Goal: Information Seeking & Learning: Understand process/instructions

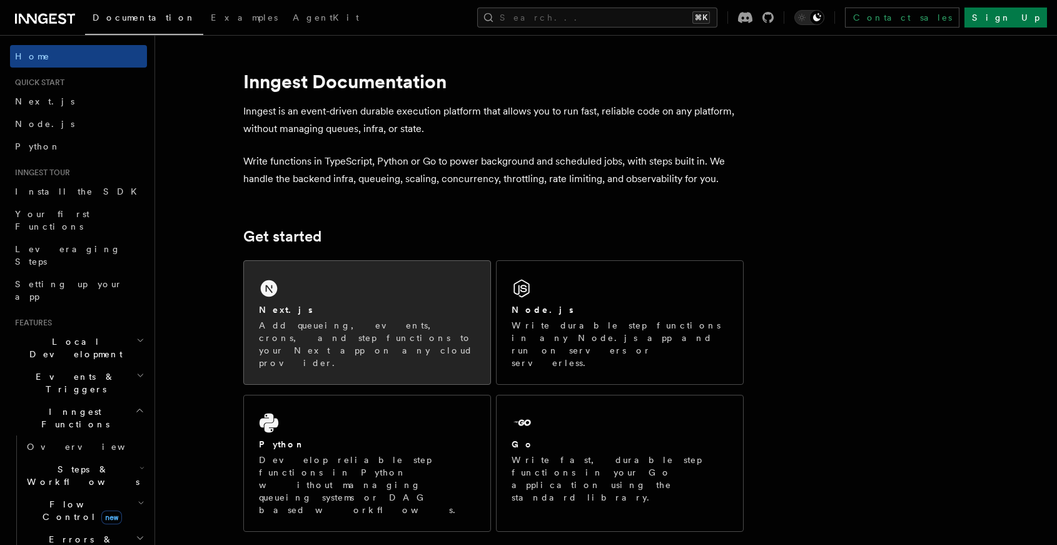
scroll to position [38, 0]
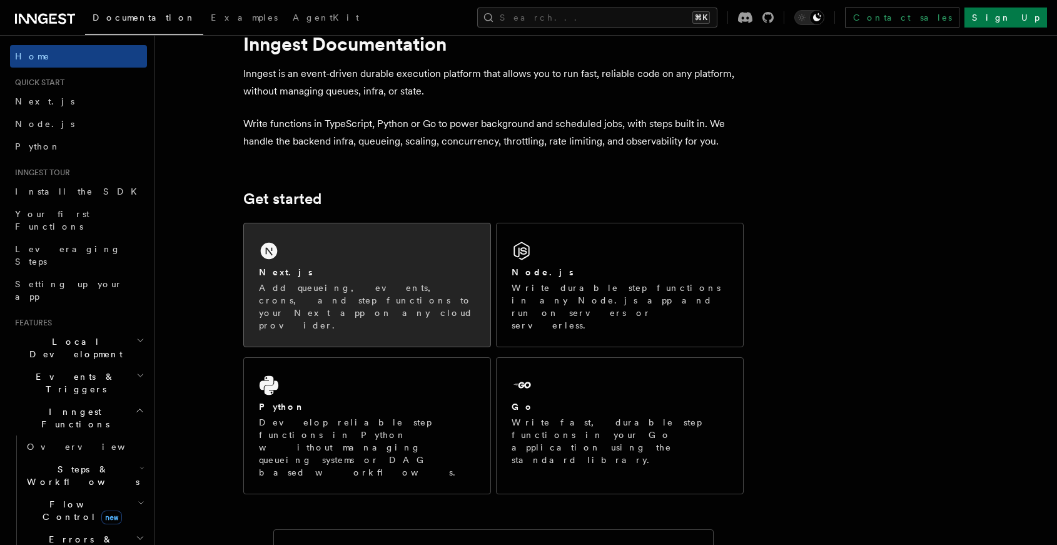
click at [415, 275] on div "Next.js" at bounding box center [367, 272] width 216 height 13
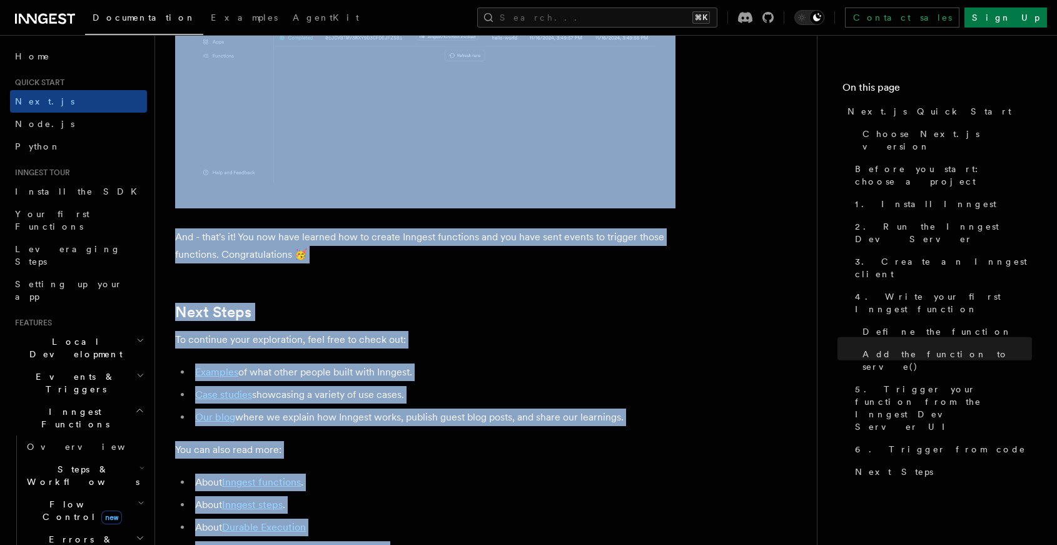
scroll to position [7960, 0]
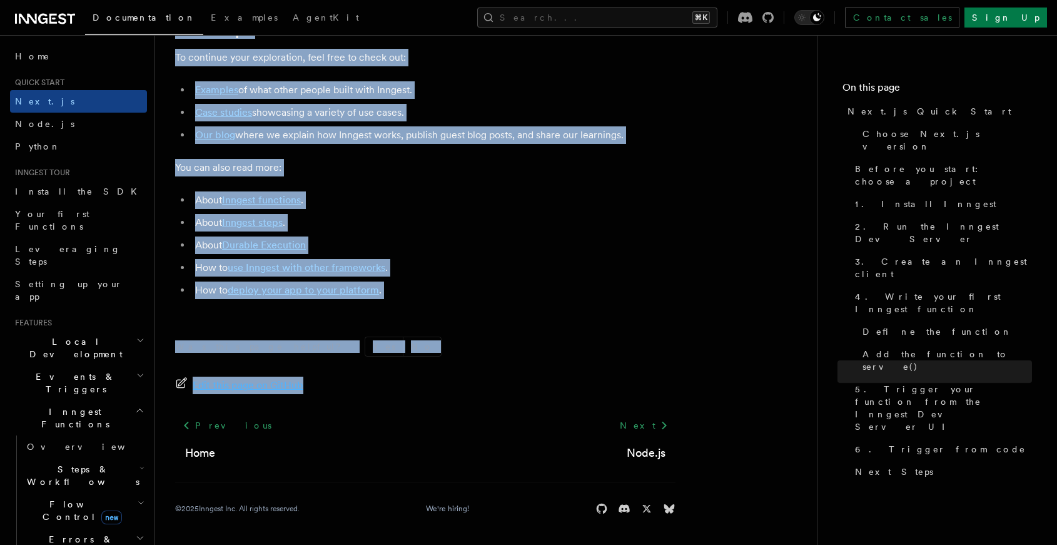
drag, startPoint x: 170, startPoint y: 150, endPoint x: 415, endPoint y: 422, distance: 366.4
copy article "3. Create an Inngest client Inngest invokes your functions securely via an API …"
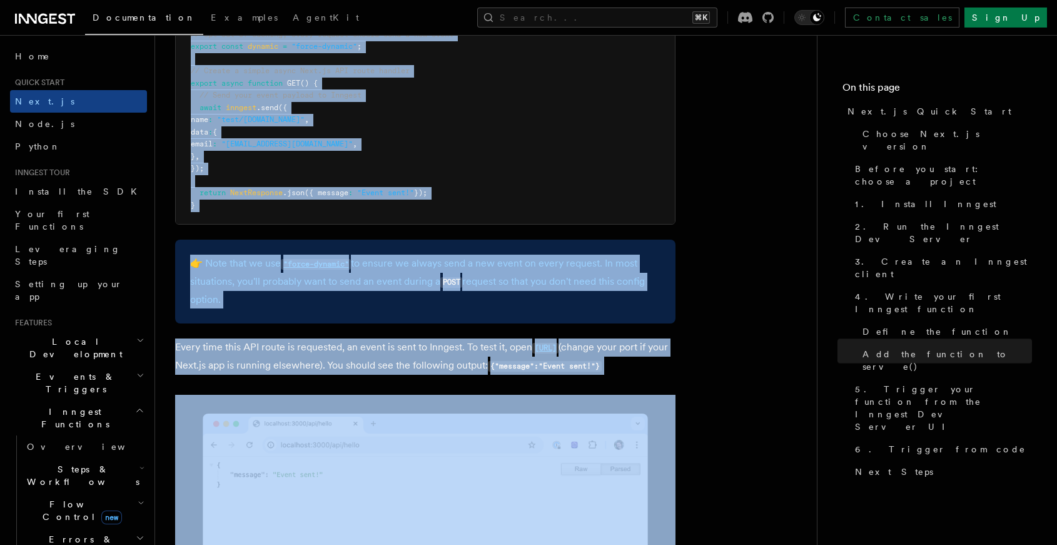
scroll to position [6428, 0]
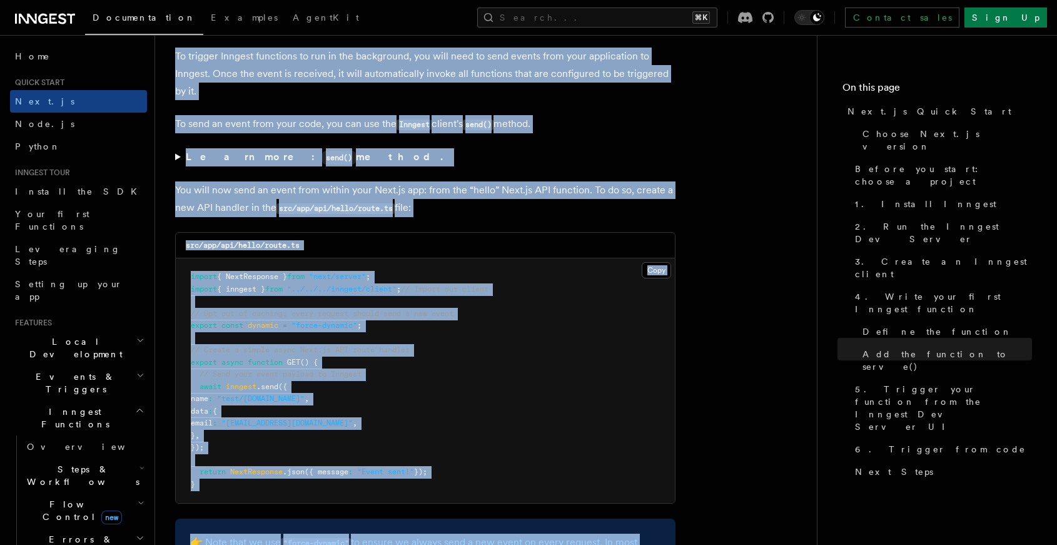
click at [474, 333] on pre "import { NextResponse } from "next/server" ; import { inngest } from "../../../…" at bounding box center [425, 380] width 499 height 245
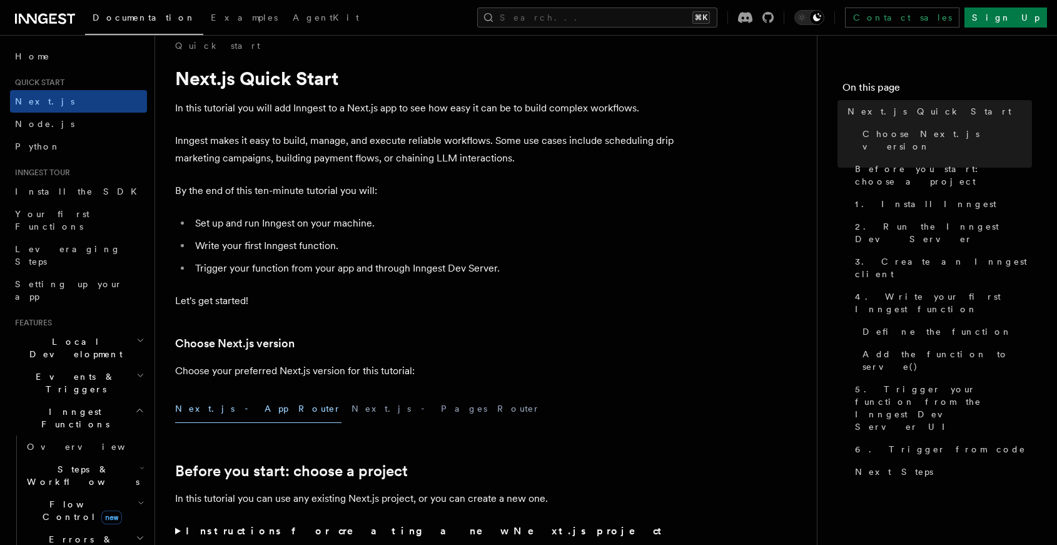
scroll to position [0, 0]
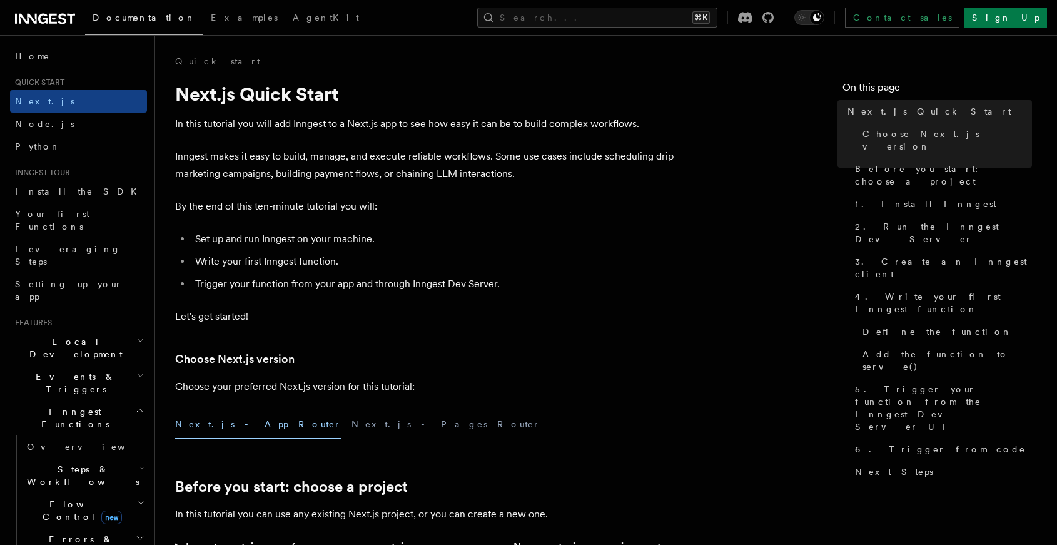
click at [115, 330] on h2 "Local Development" at bounding box center [78, 347] width 137 height 35
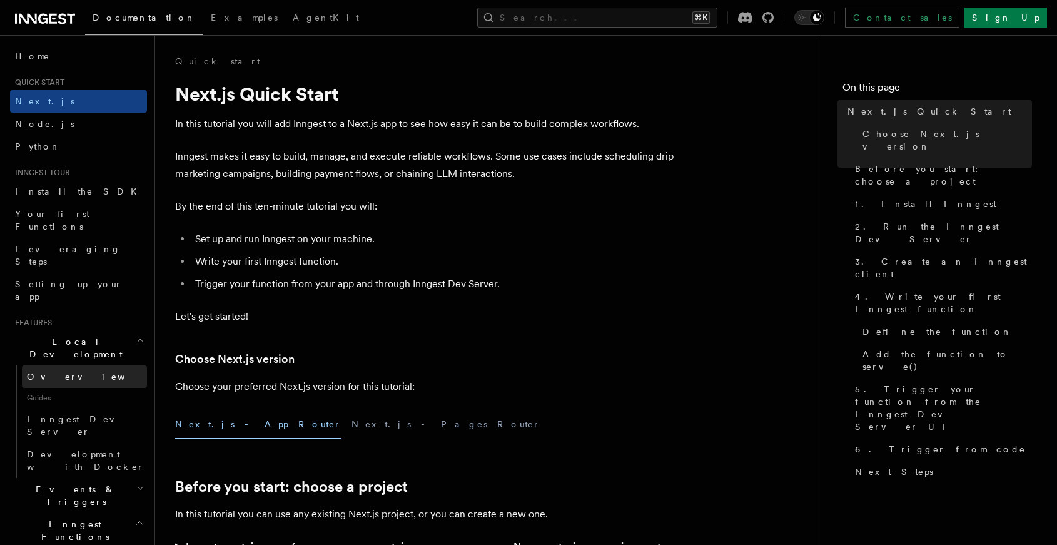
click at [105, 365] on link "Overview" at bounding box center [84, 376] width 125 height 23
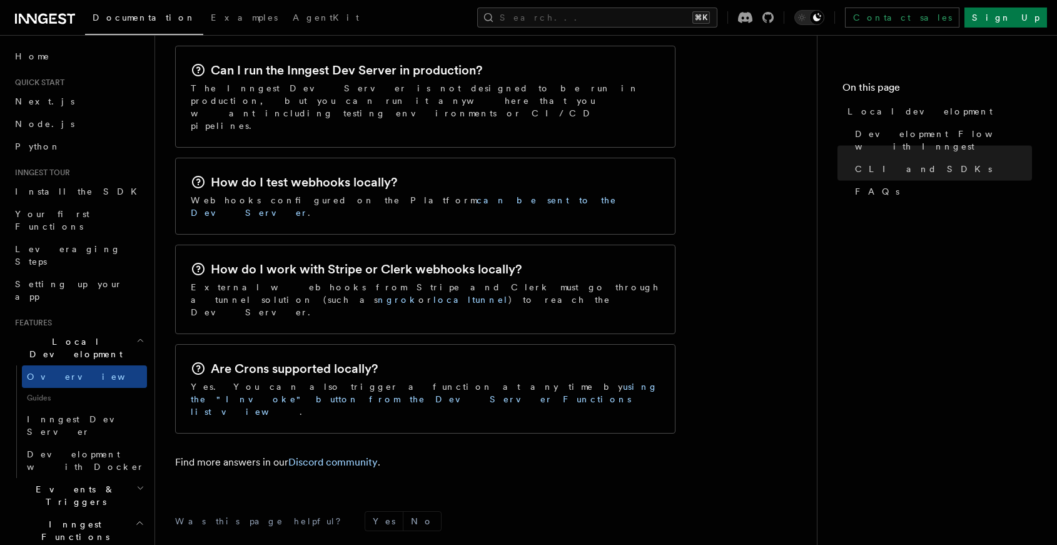
scroll to position [2022, 0]
